Goal: Information Seeking & Learning: Learn about a topic

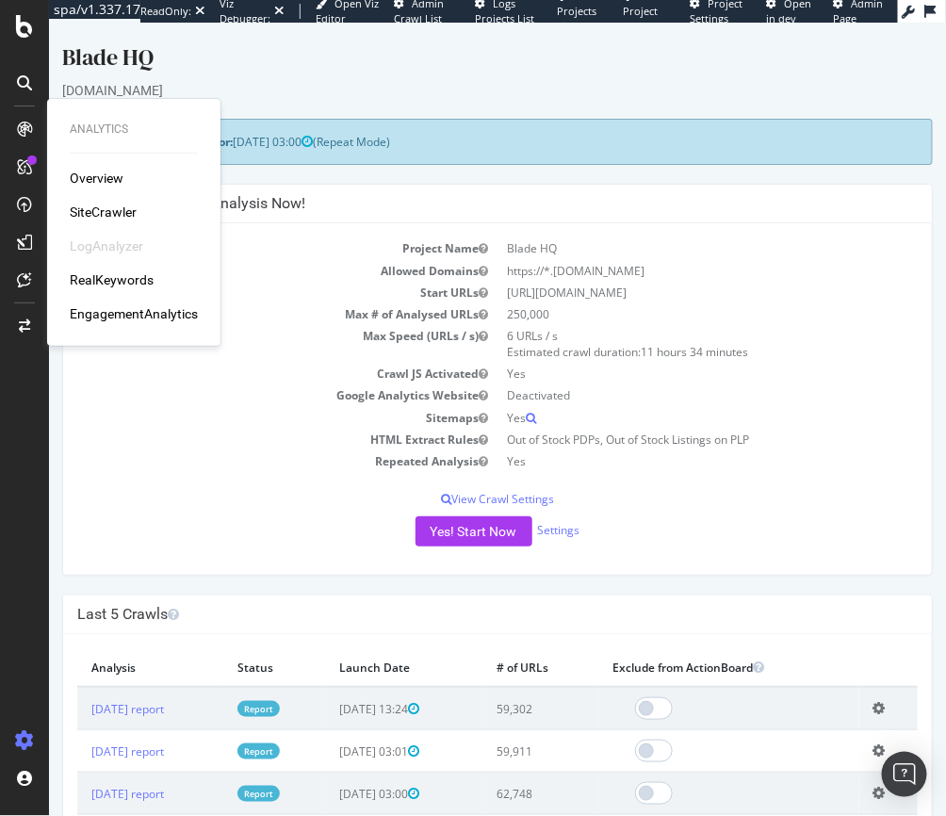
click at [293, 543] on div "Yes! Start Now Settings" at bounding box center [496, 530] width 840 height 30
click at [294, 81] on div "[DOMAIN_NAME]" at bounding box center [496, 89] width 871 height 19
click at [141, 708] on link "[DATE] report" at bounding box center [126, 708] width 73 height 16
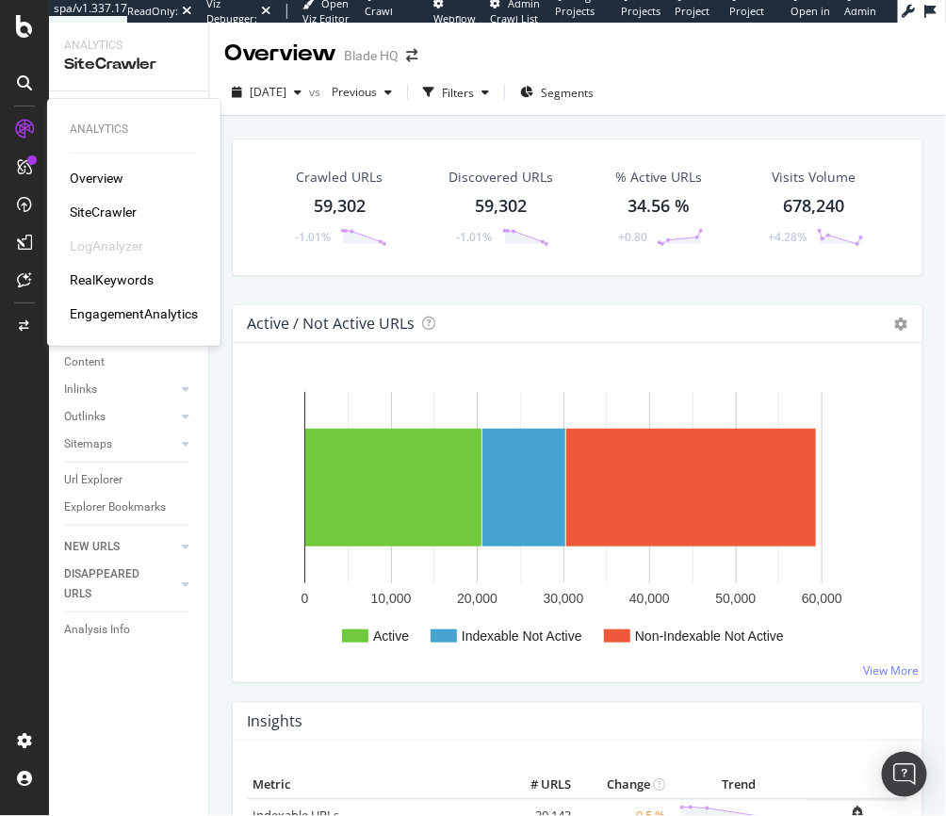
click at [98, 212] on div "SiteCrawler" at bounding box center [103, 212] width 67 height 19
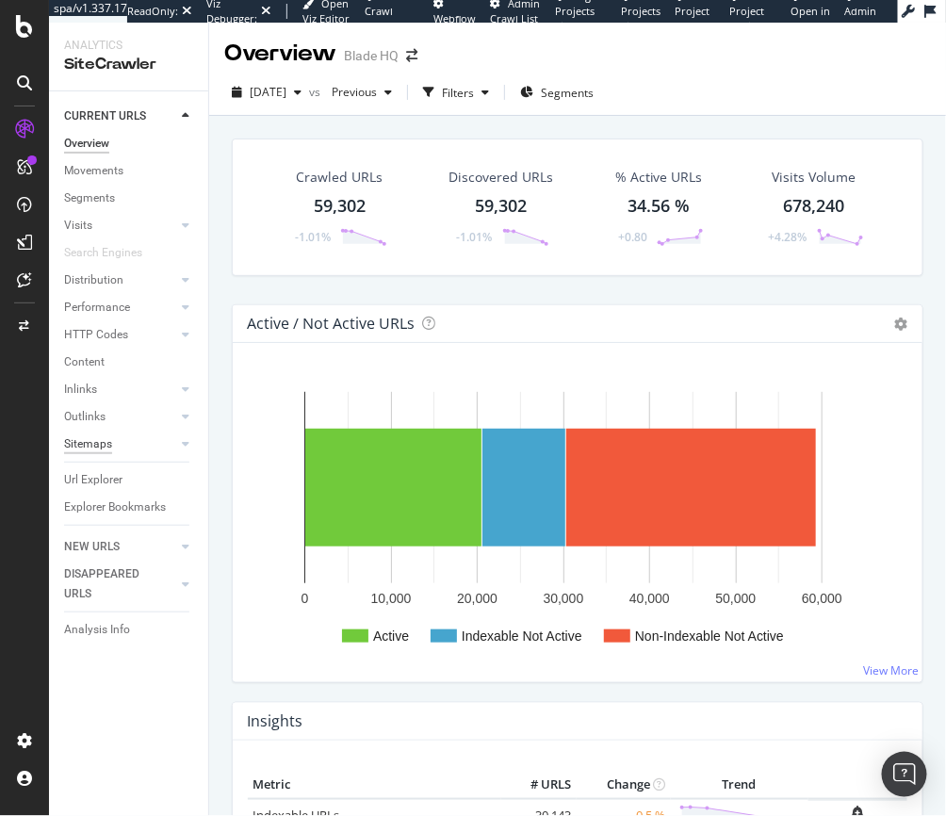
click at [88, 449] on div "Sitemaps" at bounding box center [88, 444] width 48 height 20
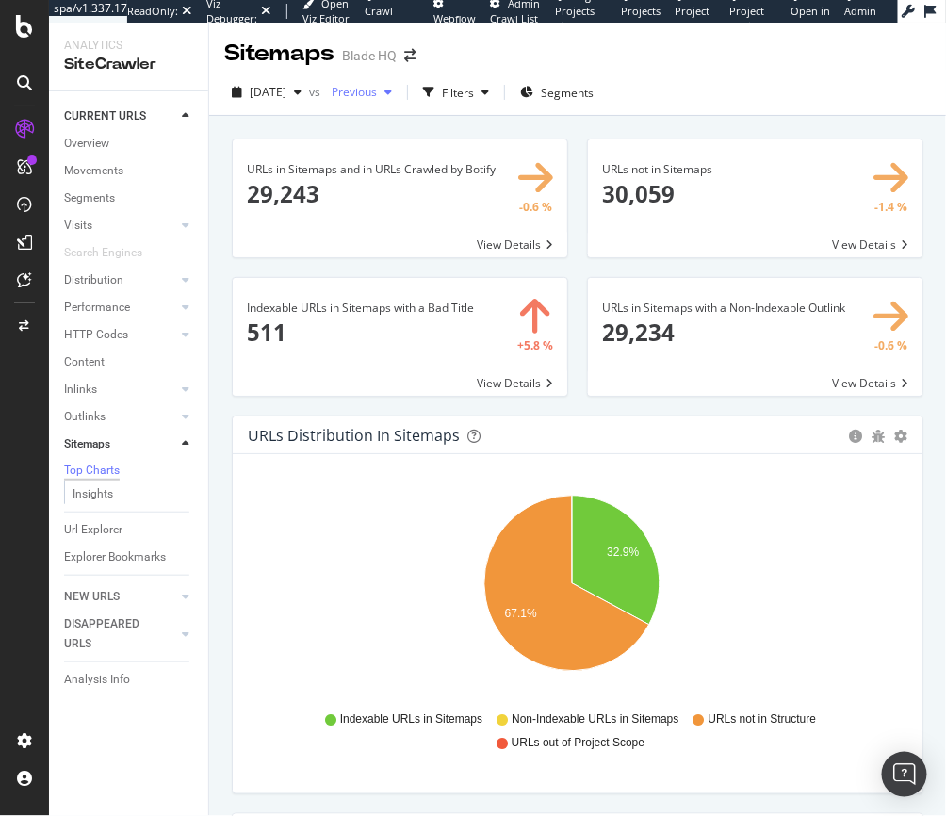
click at [377, 93] on span "Previous" at bounding box center [350, 92] width 53 height 16
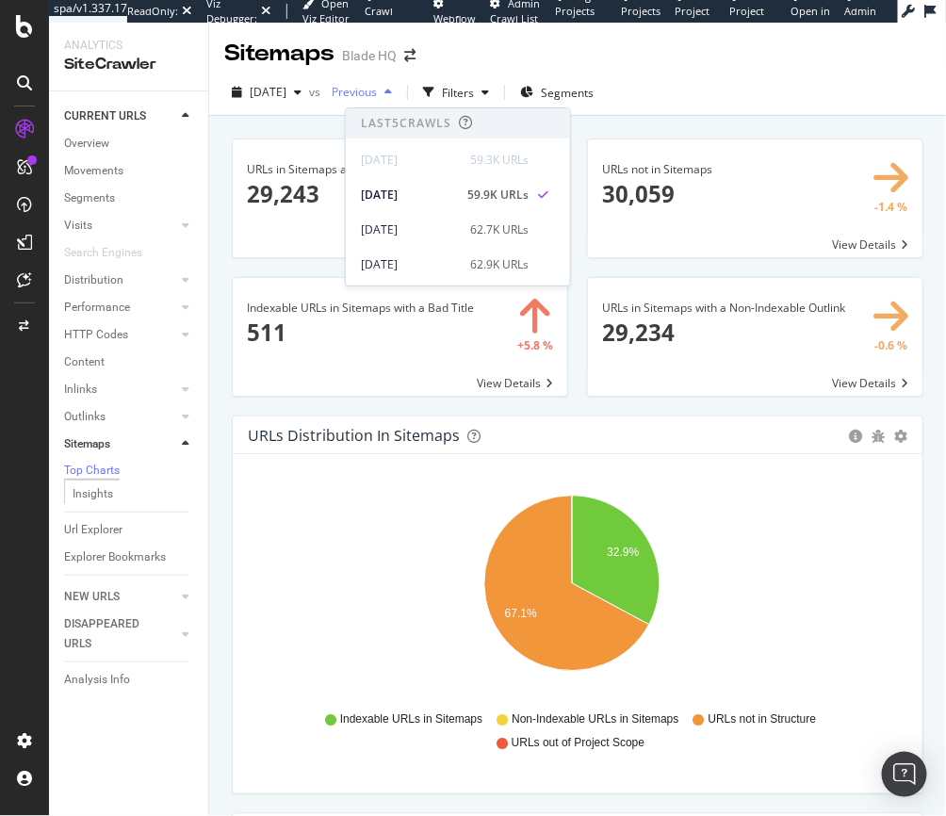
click at [377, 93] on span "Previous" at bounding box center [350, 92] width 53 height 16
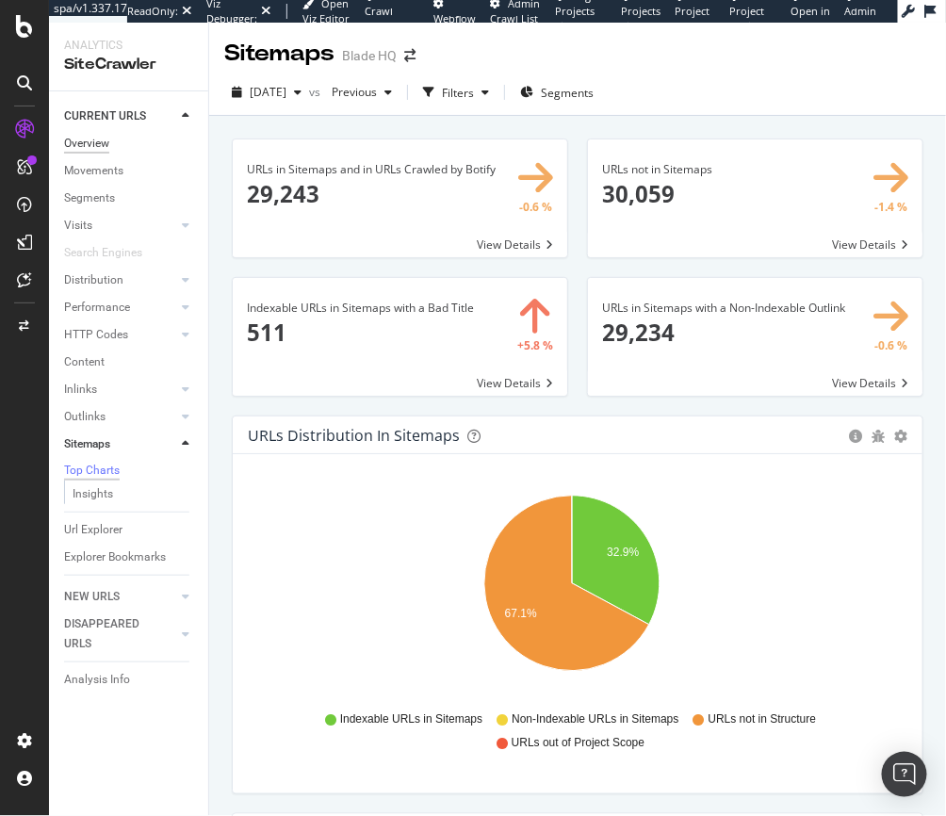
click at [109, 139] on div "Overview" at bounding box center [86, 144] width 45 height 20
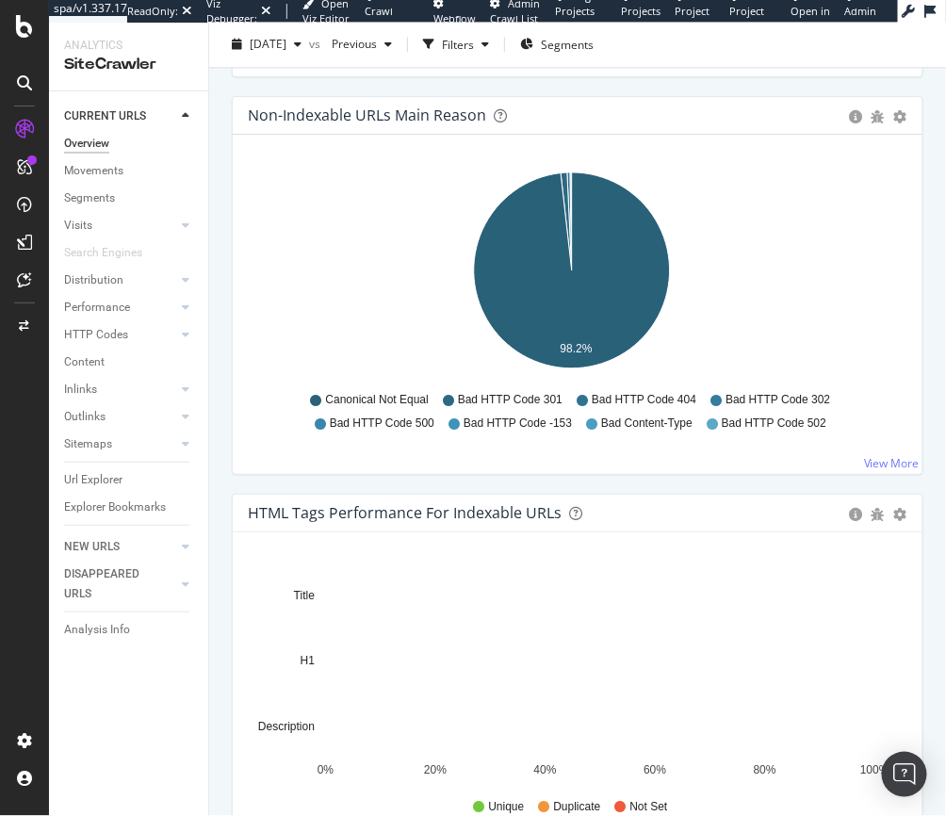
scroll to position [1033, 0]
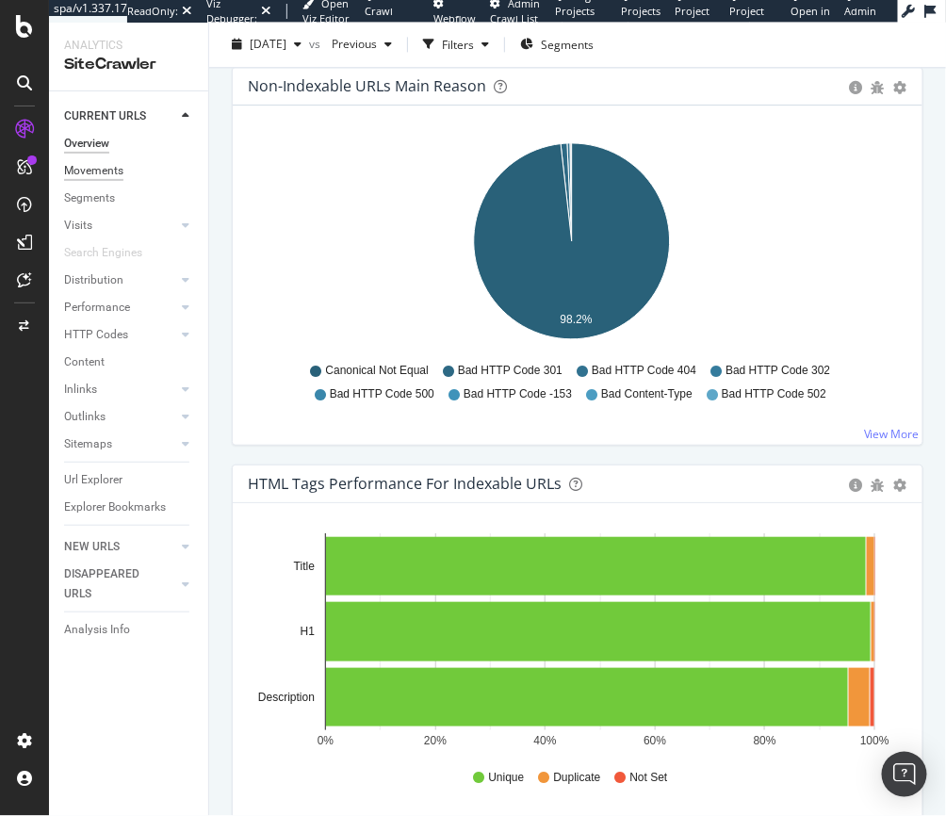
click at [91, 169] on div "Movements" at bounding box center [93, 171] width 59 height 20
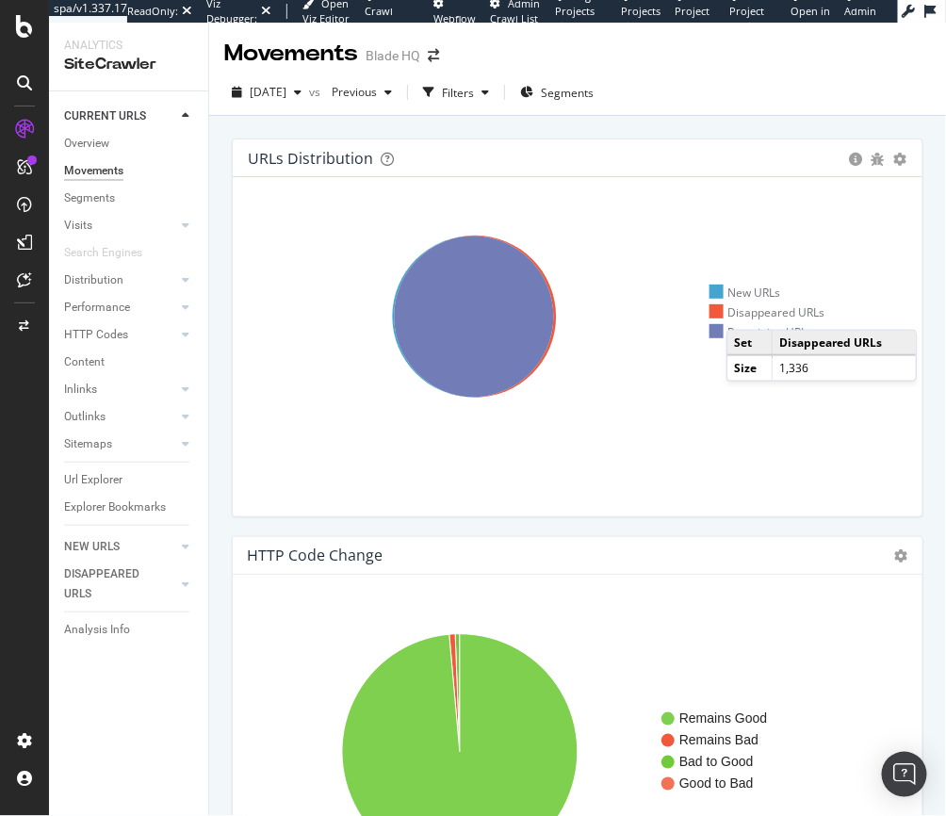
click at [745, 311] on div "Disappeared URLs" at bounding box center [767, 312] width 116 height 16
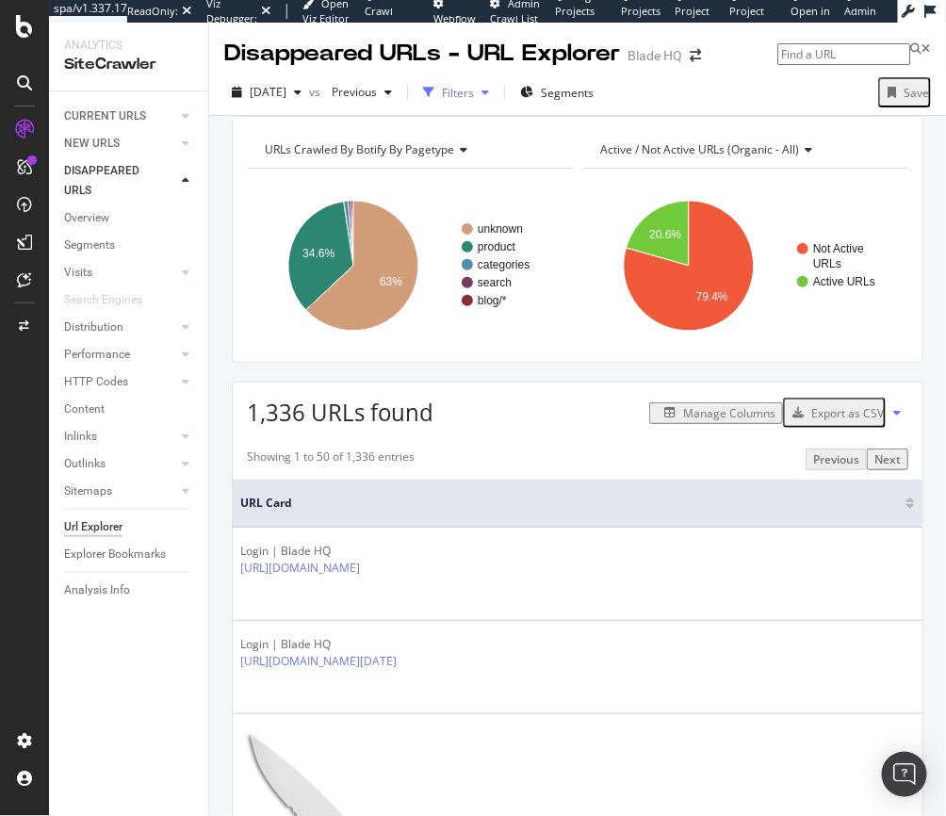
click at [474, 87] on div "Filters" at bounding box center [458, 93] width 32 height 16
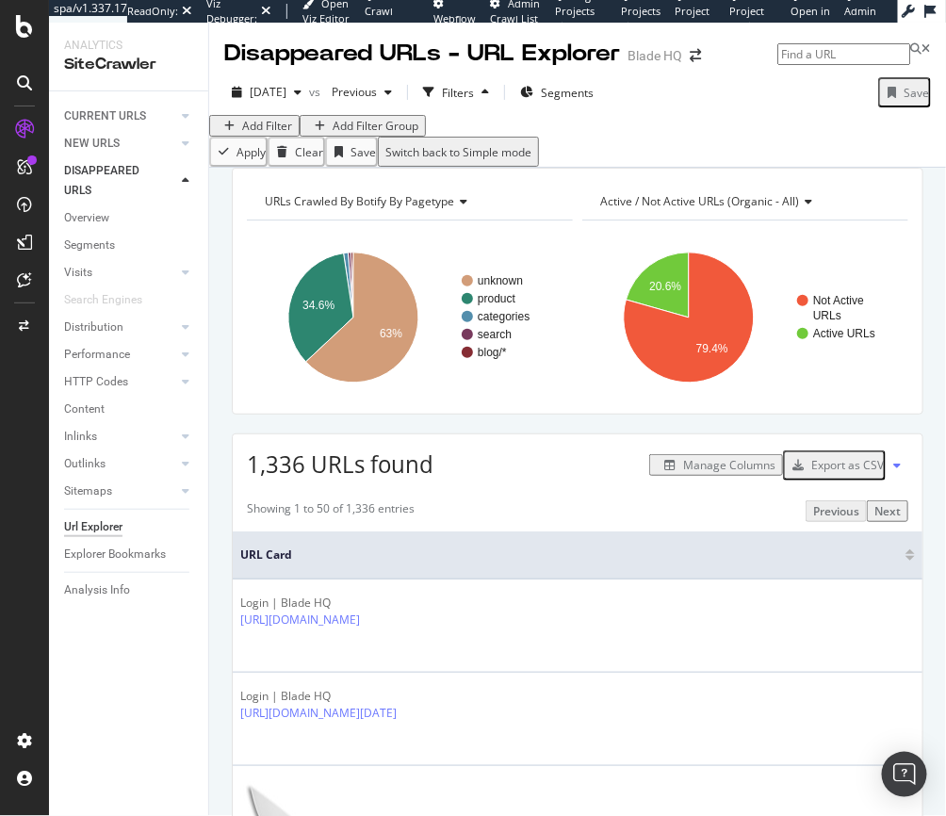
click at [272, 134] on div "Add Filter" at bounding box center [267, 126] width 50 height 16
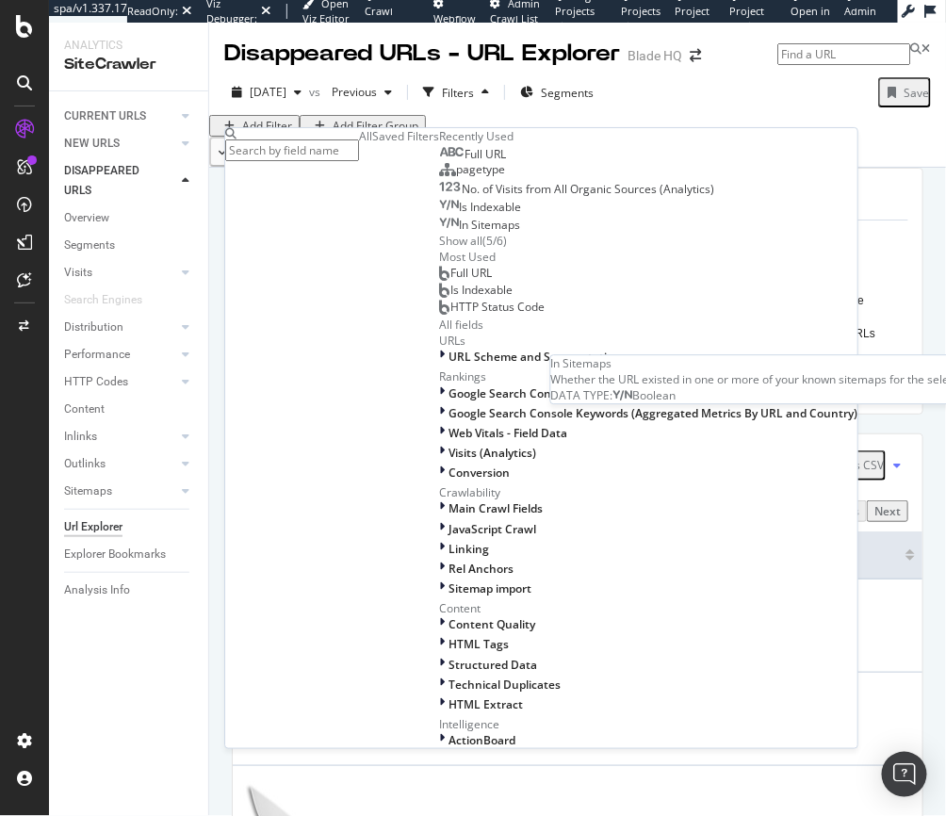
click at [459, 233] on span "In Sitemaps" at bounding box center [489, 225] width 61 height 16
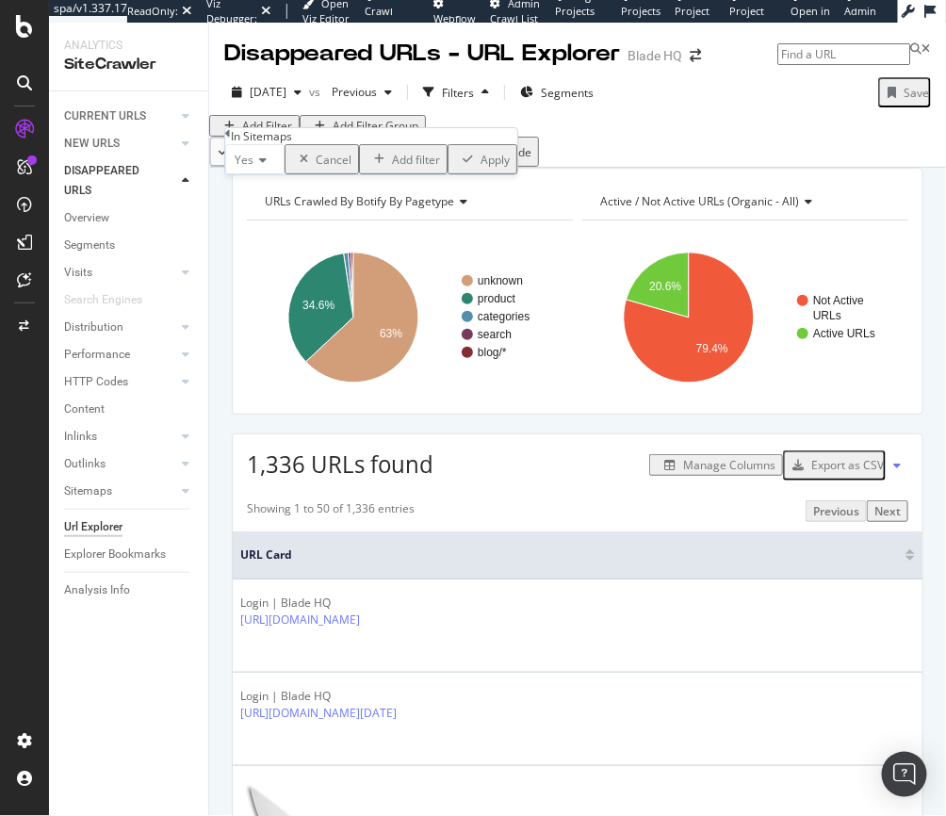
click at [480, 168] on div "Apply" at bounding box center [494, 160] width 29 height 16
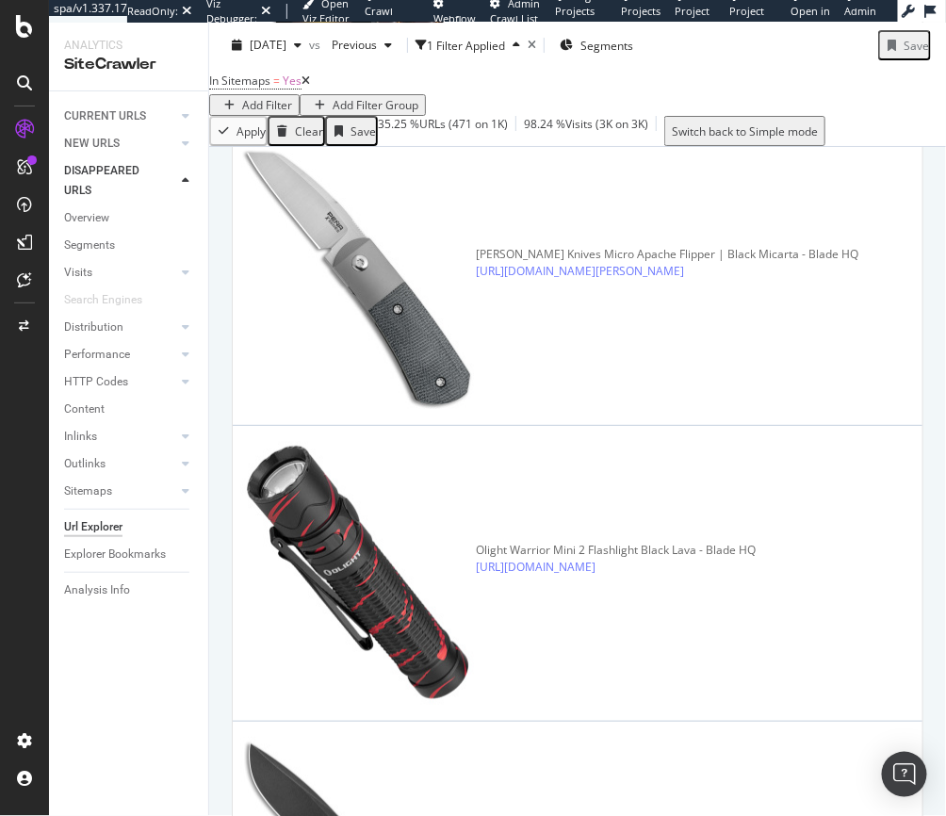
scroll to position [1661, 0]
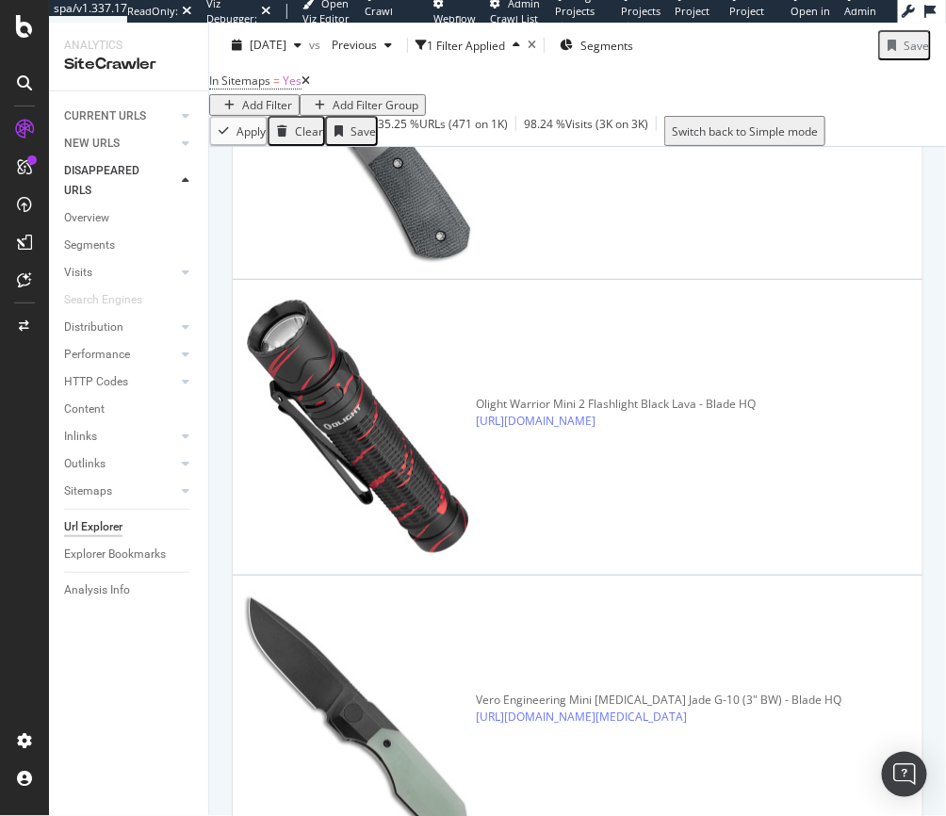
scroll to position [1805, 0]
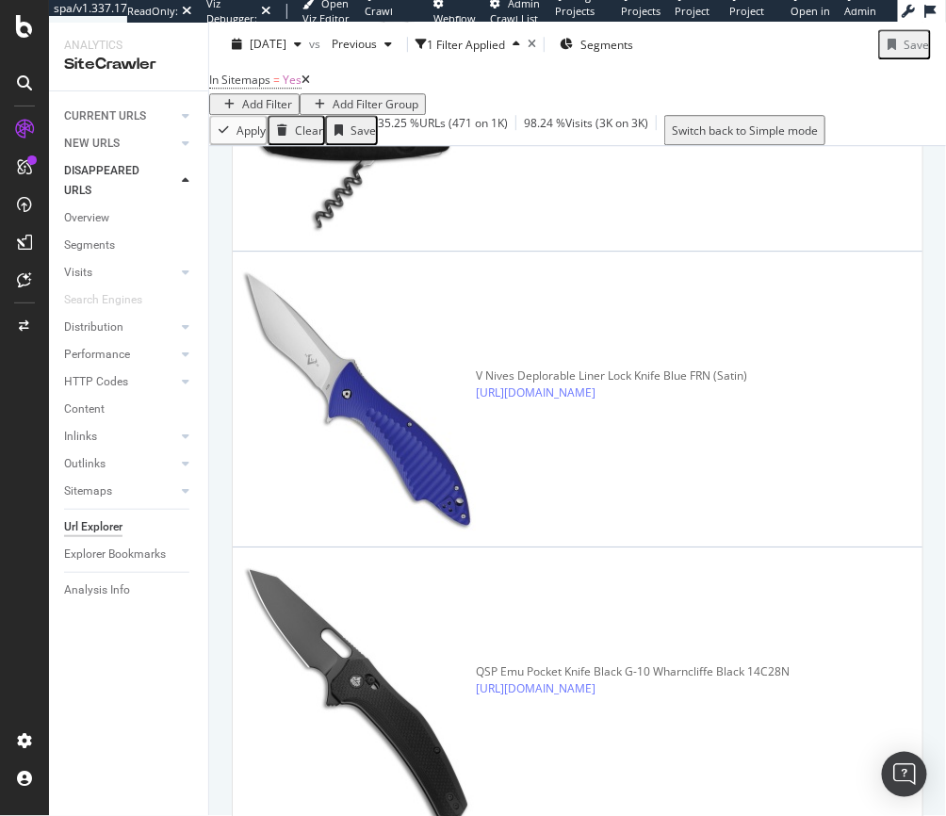
scroll to position [3805, 0]
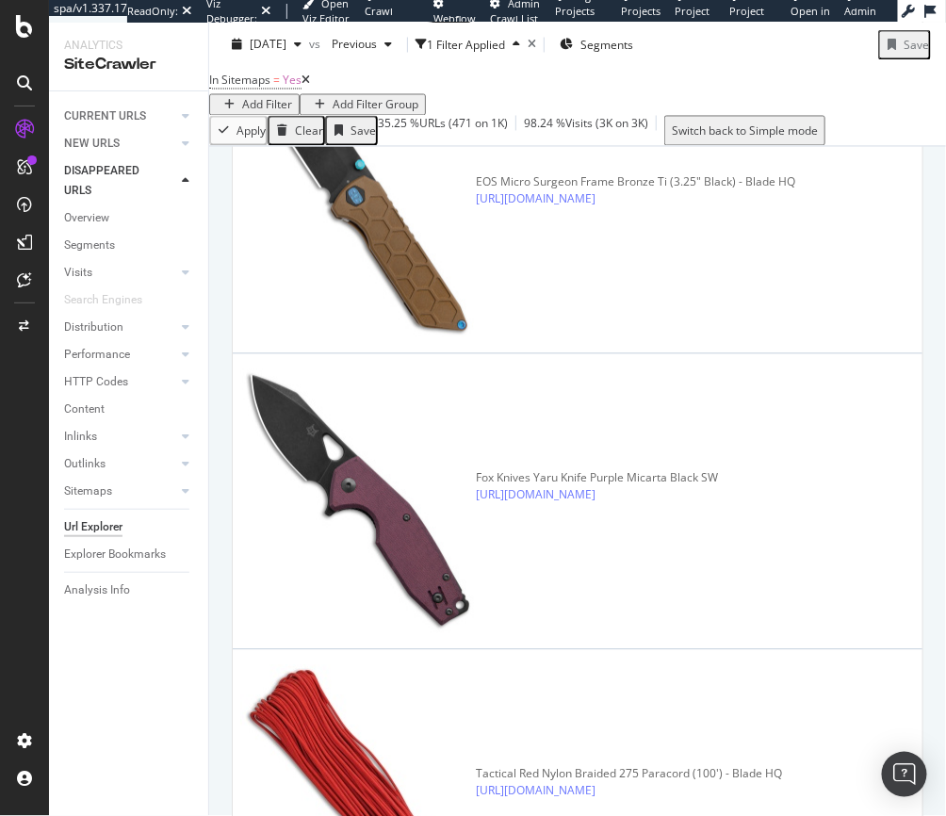
scroll to position [0, 0]
